Goal: Information Seeking & Learning: Learn about a topic

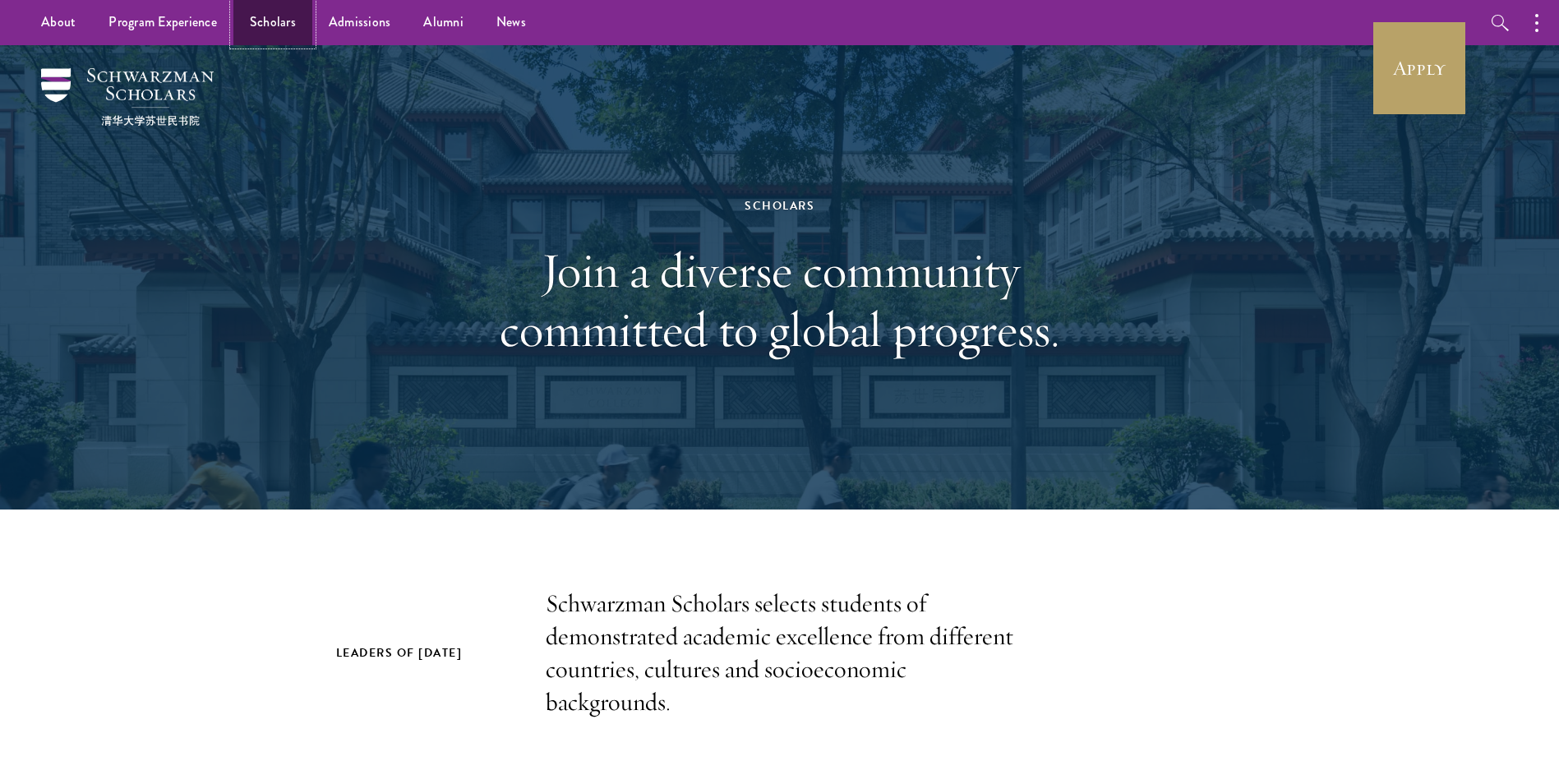
click at [272, 26] on link "Scholars" at bounding box center [273, 23] width 79 height 45
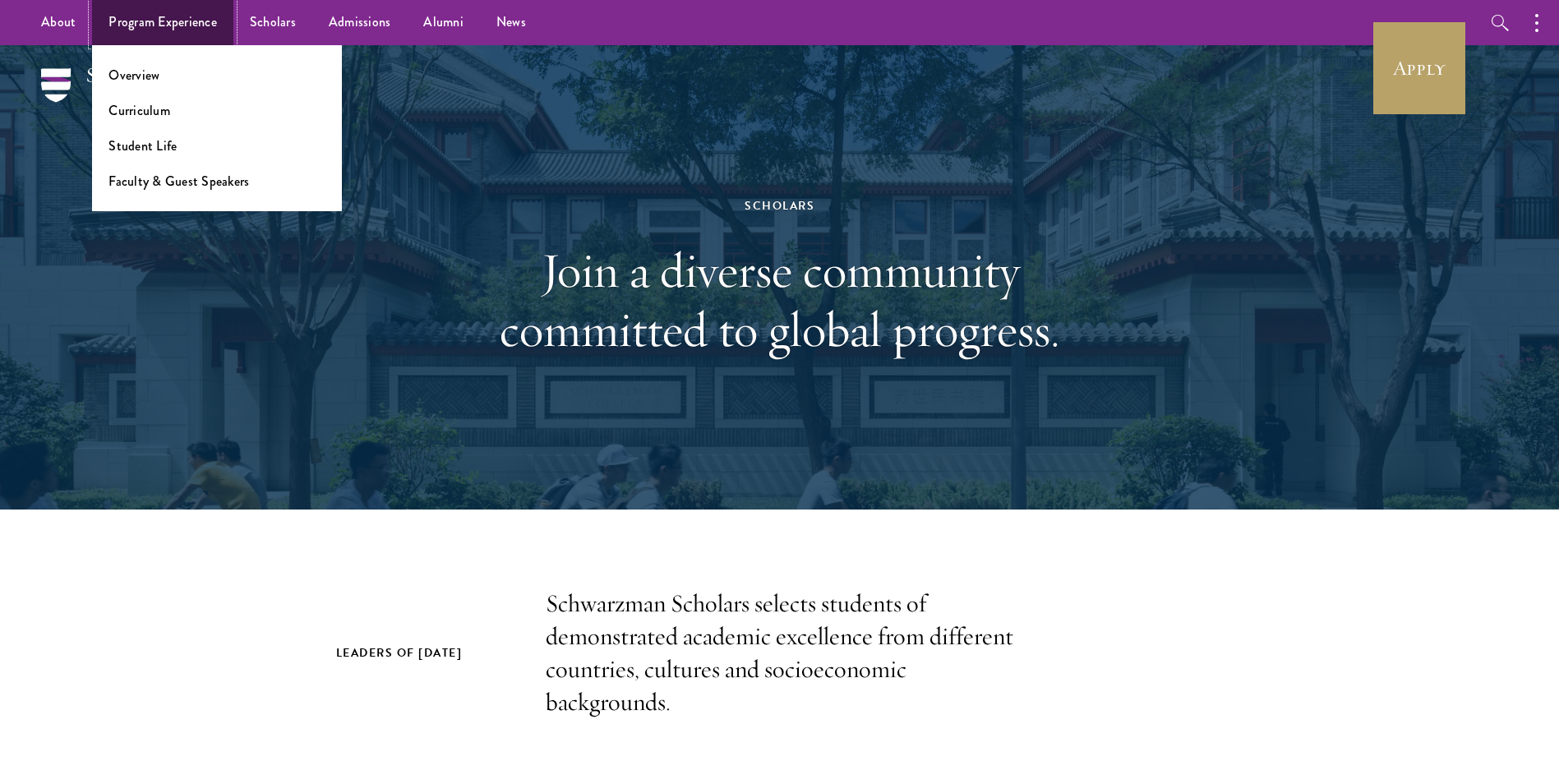
click at [211, 28] on link "Program Experience" at bounding box center [163, 23] width 141 height 45
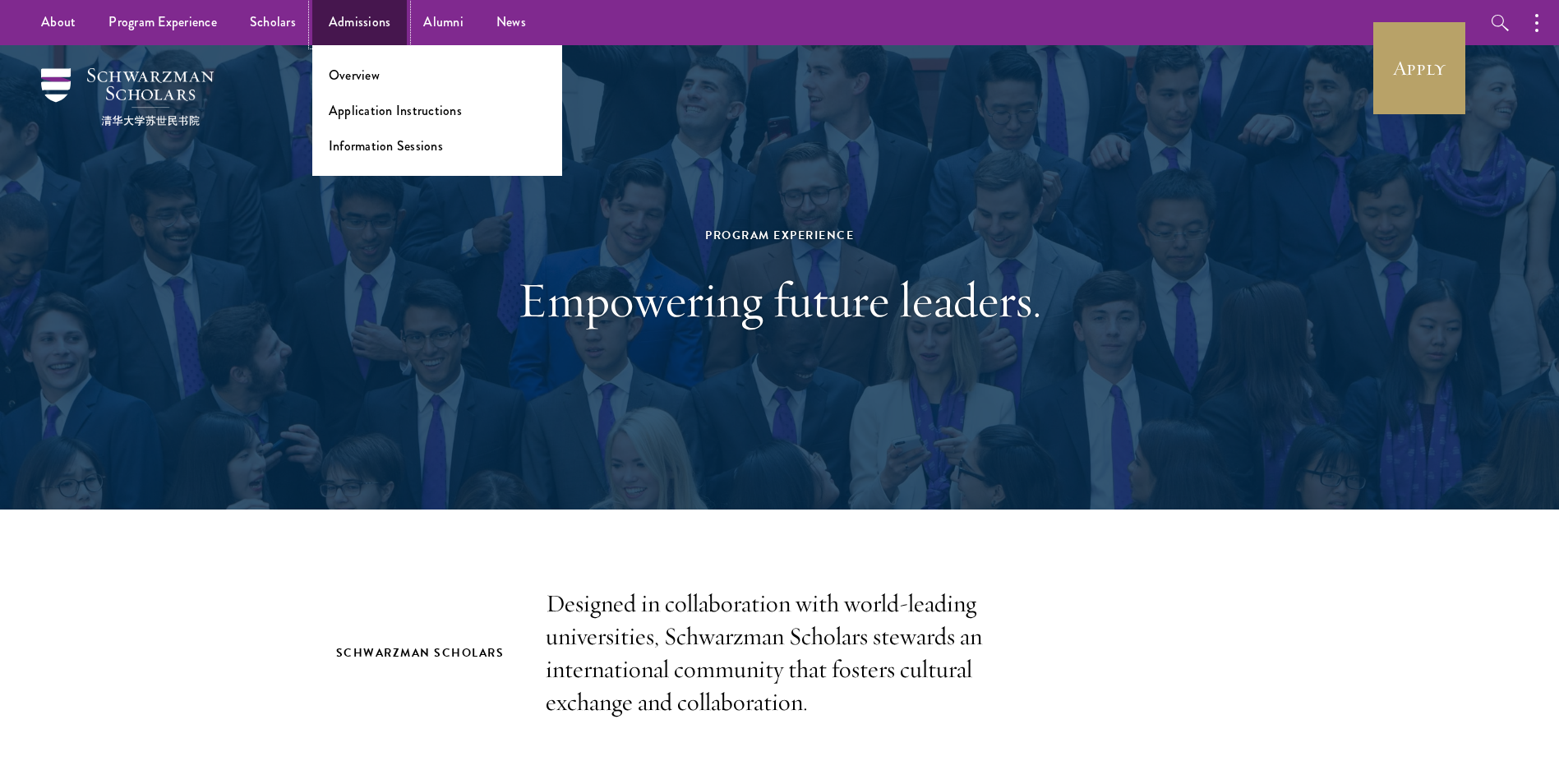
click at [377, 18] on link "Admissions" at bounding box center [359, 23] width 95 height 45
